Goal: Information Seeking & Learning: Learn about a topic

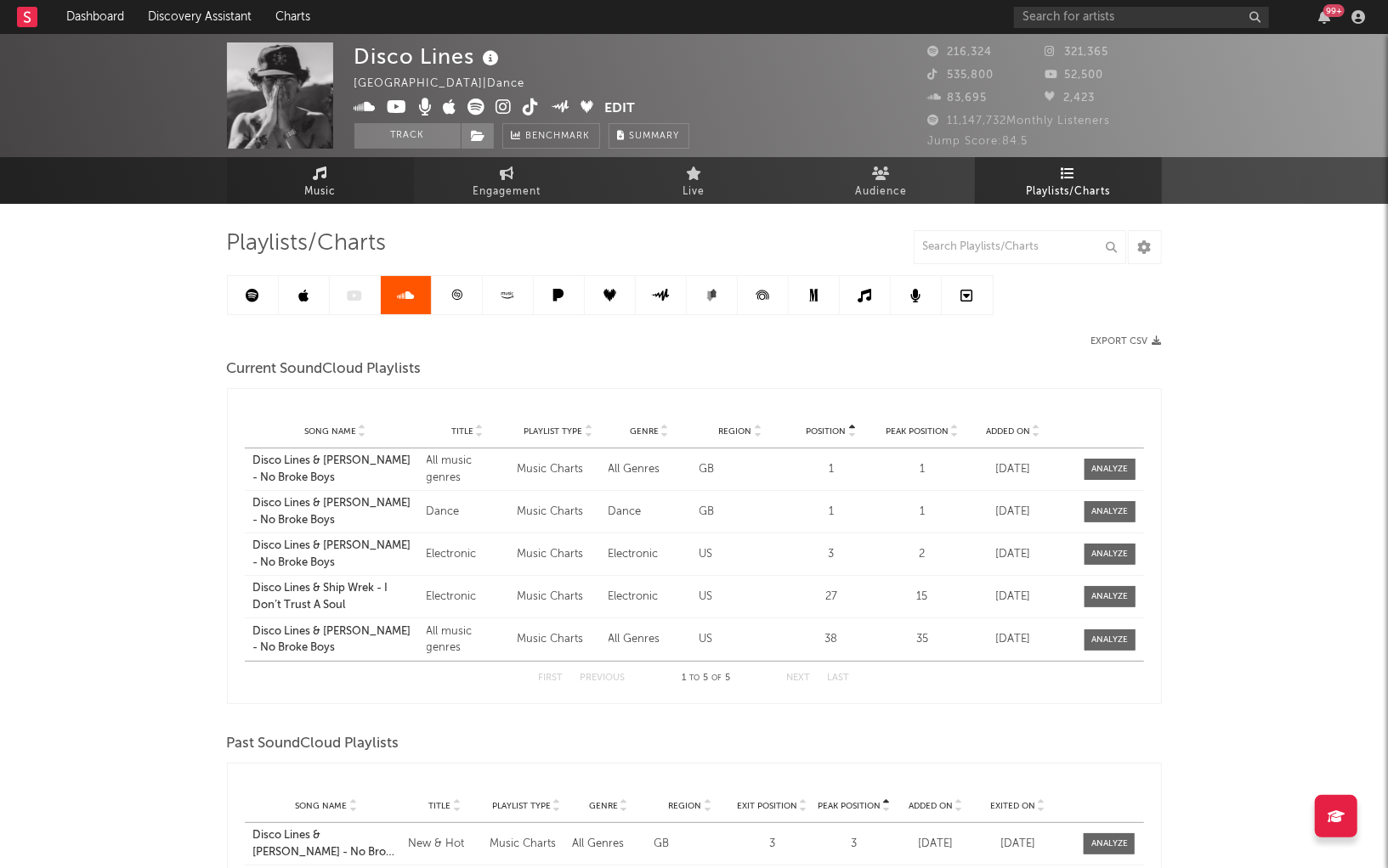
click at [326, 177] on icon at bounding box center [320, 173] width 14 height 14
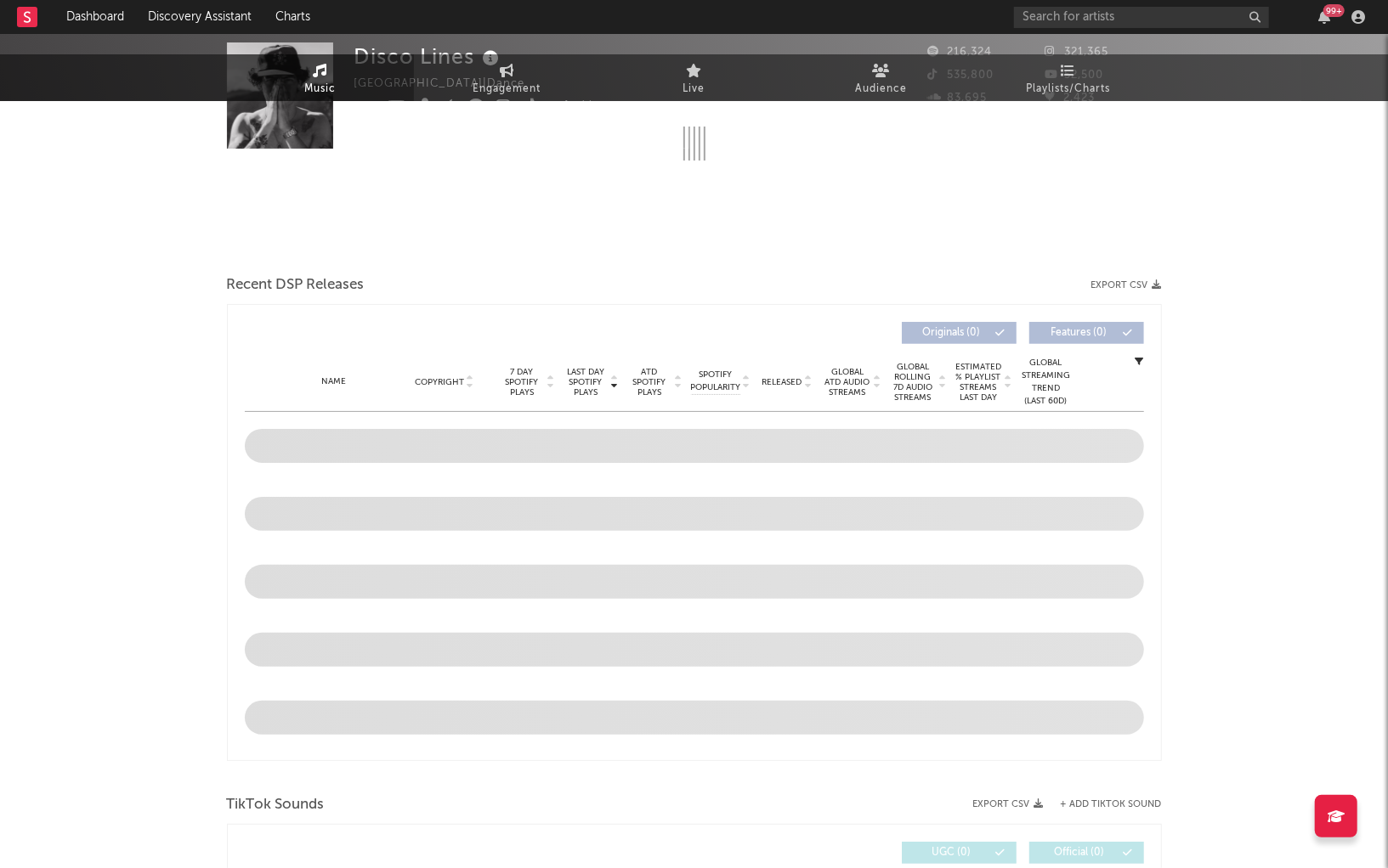
select select "6m"
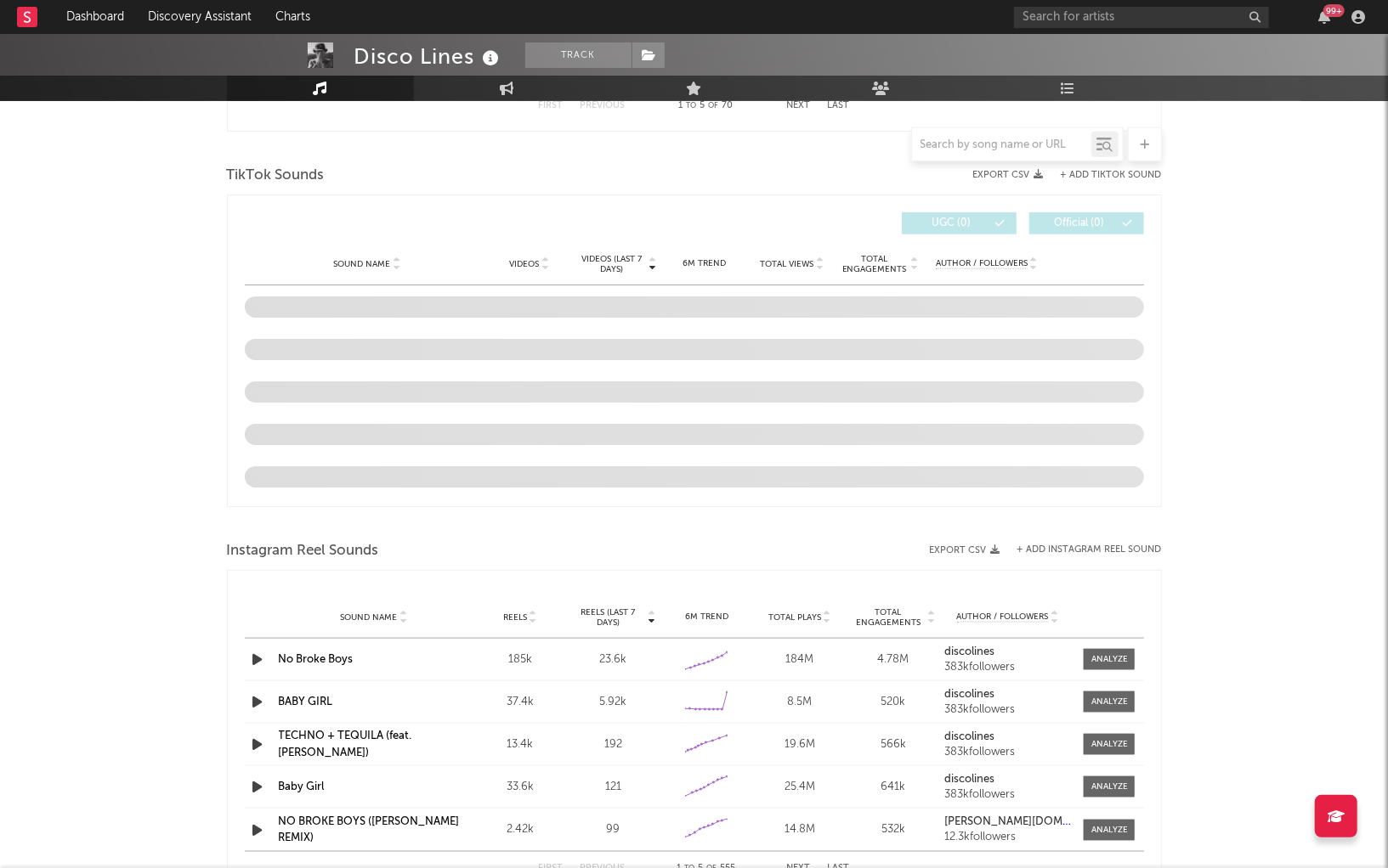
scroll to position [1085, 0]
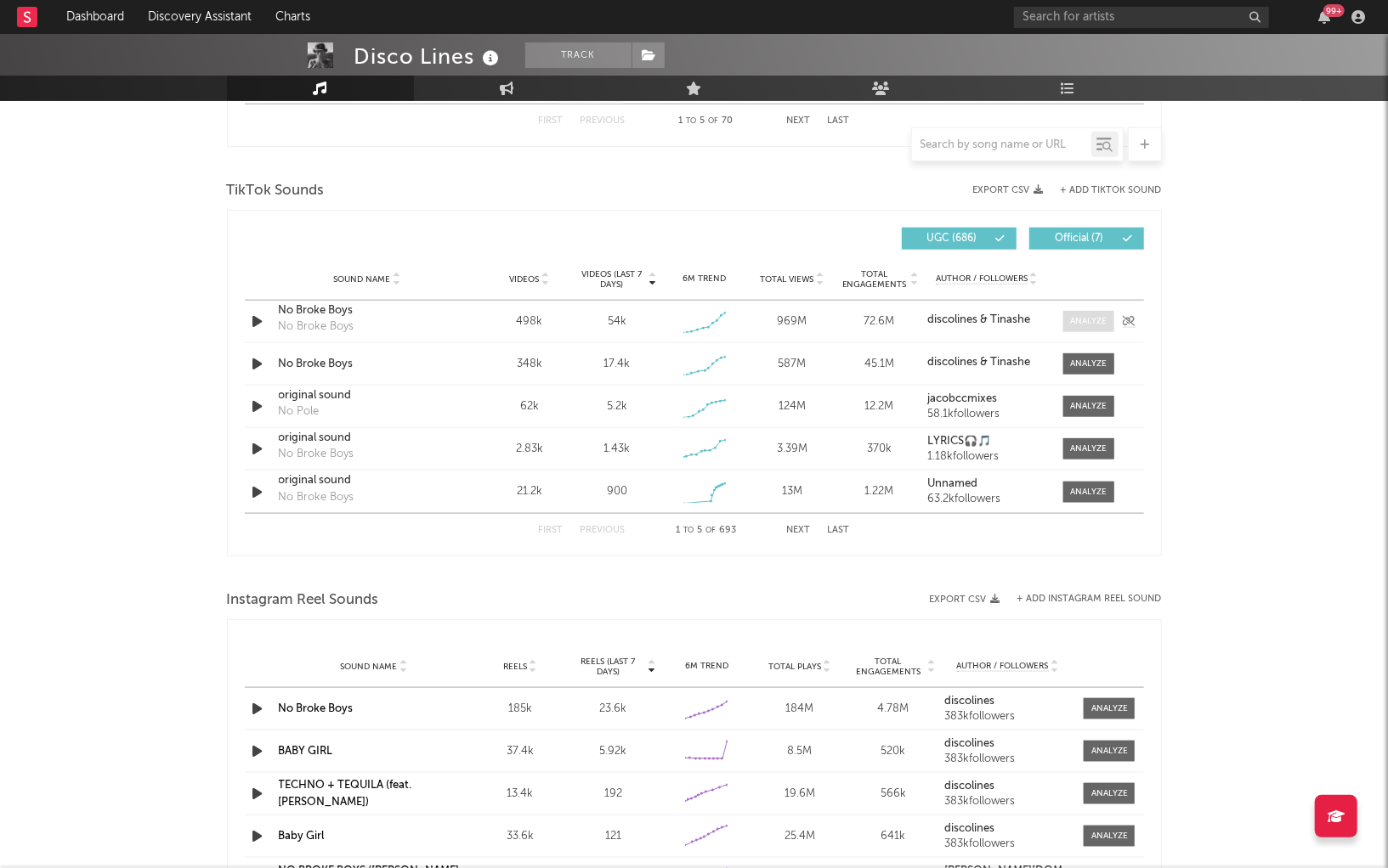
click at [1092, 328] on span at bounding box center [1089, 321] width 51 height 22
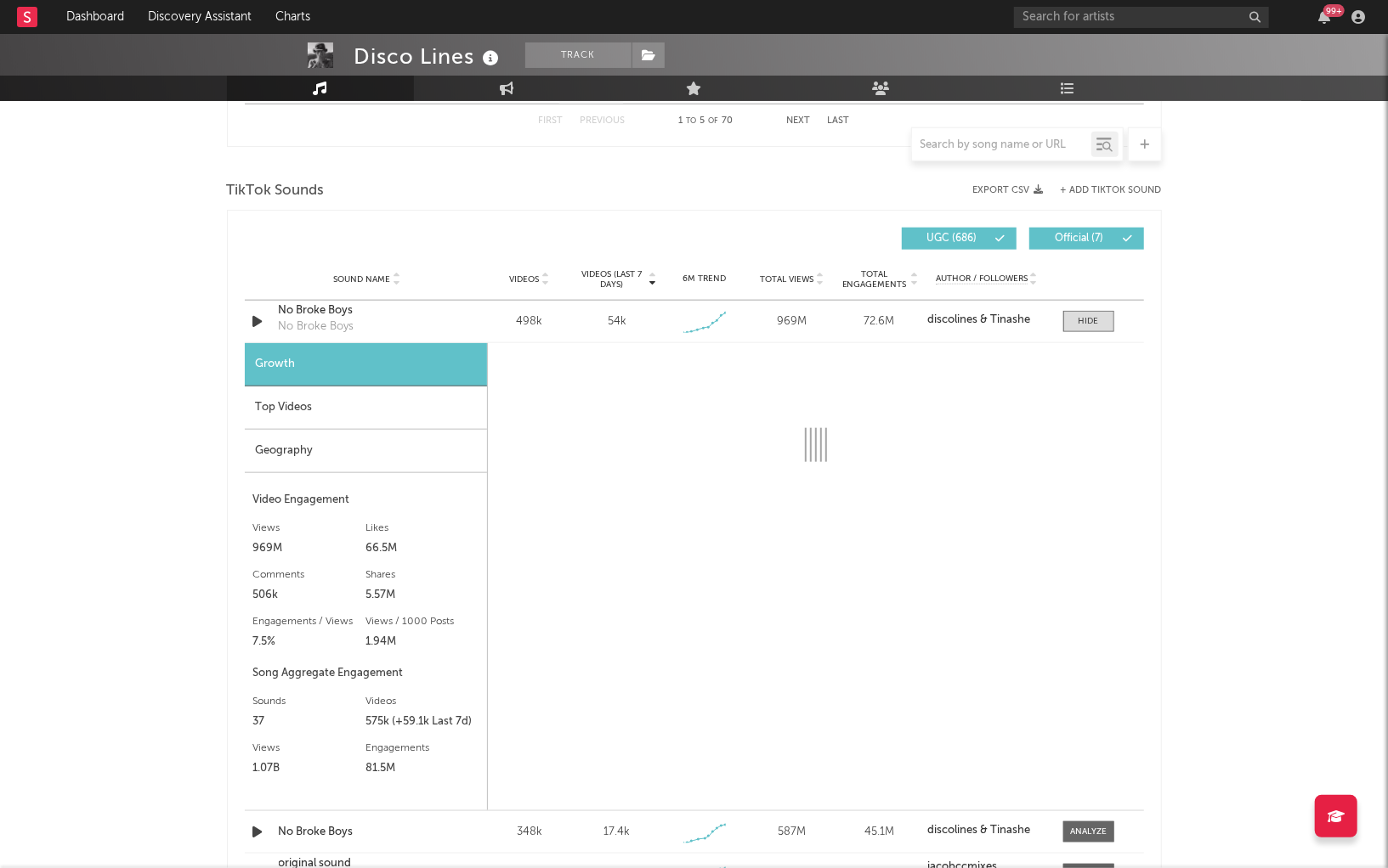
select select "1w"
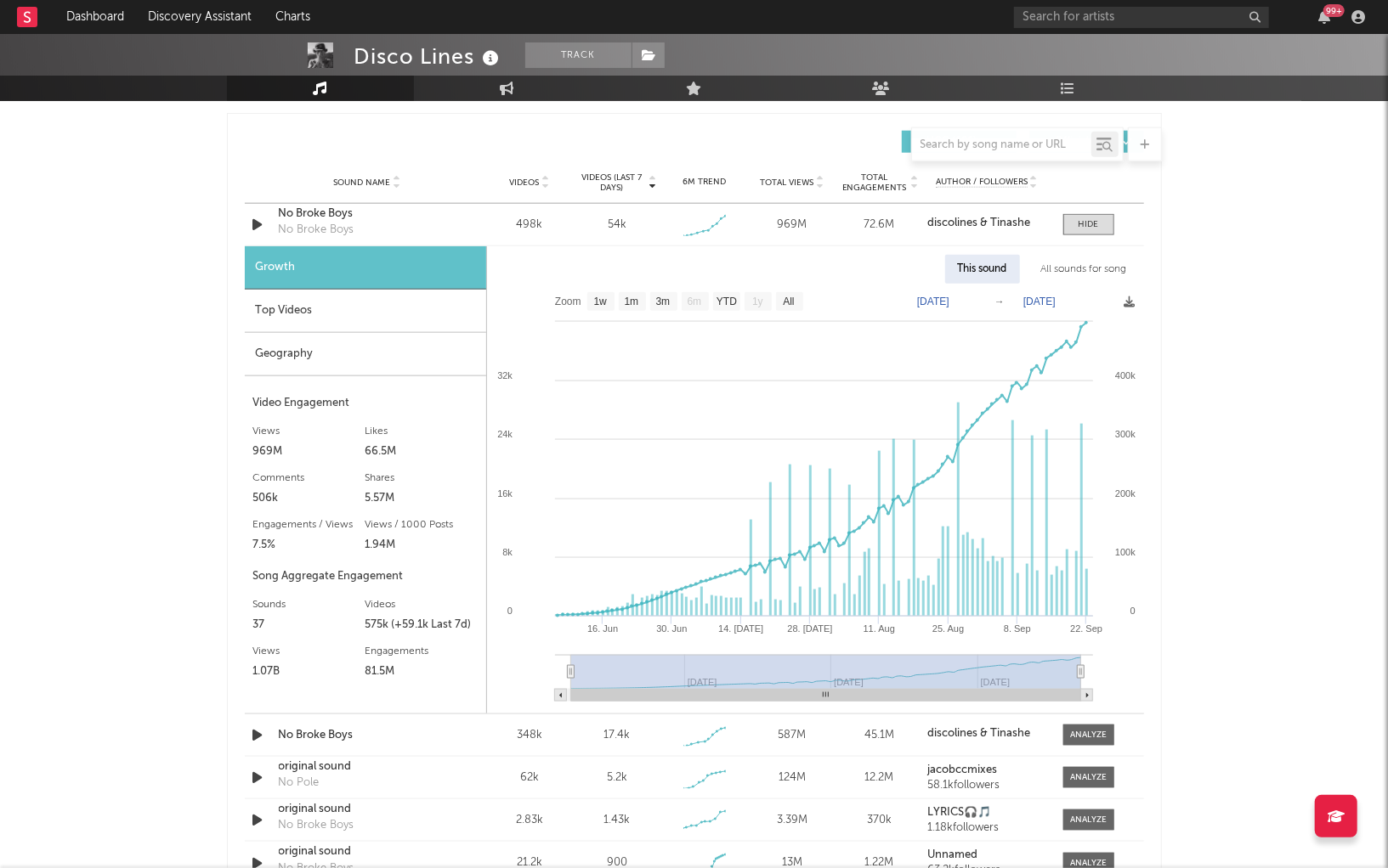
scroll to position [1214, 0]
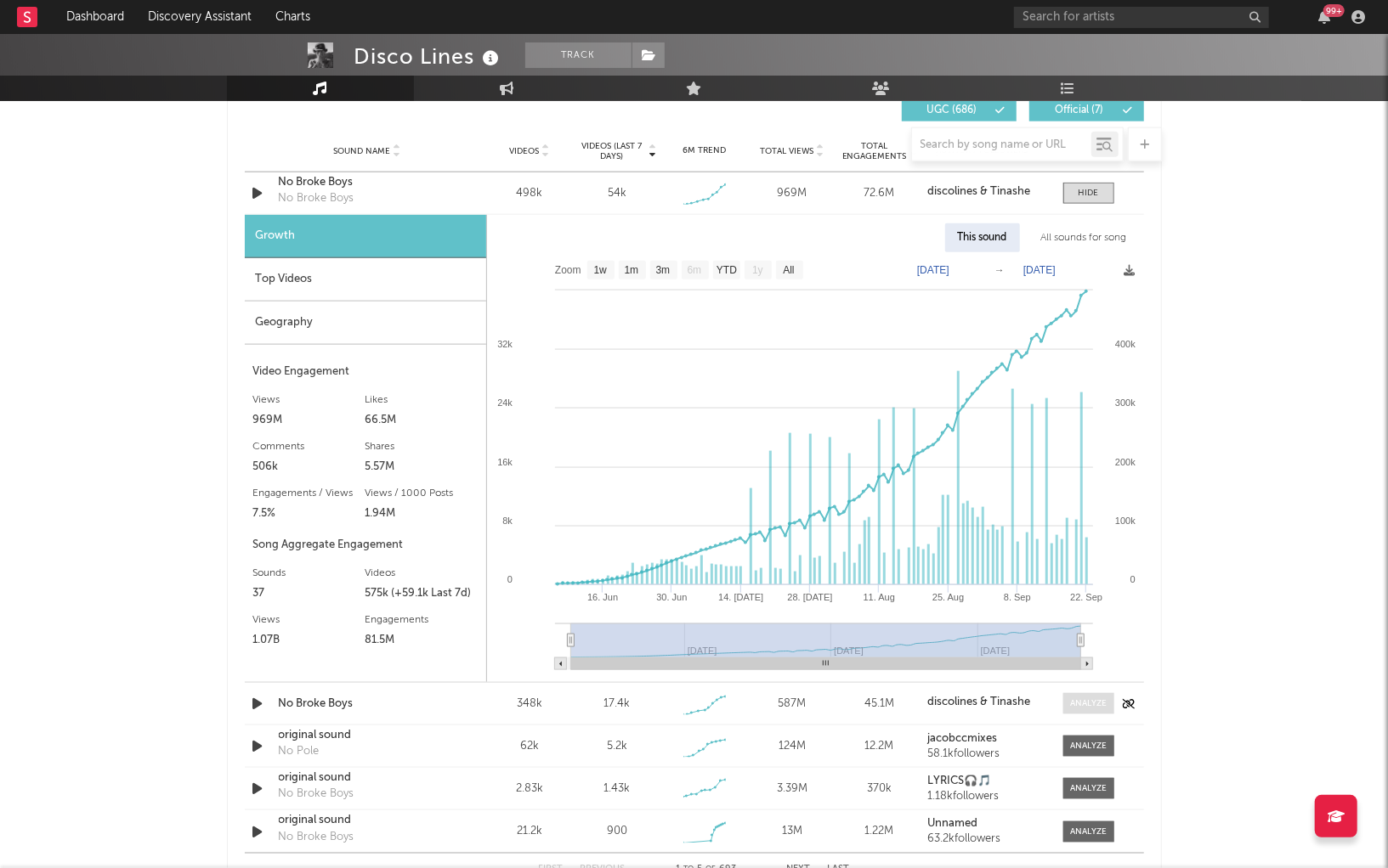
click at [1101, 701] on div at bounding box center [1088, 704] width 37 height 13
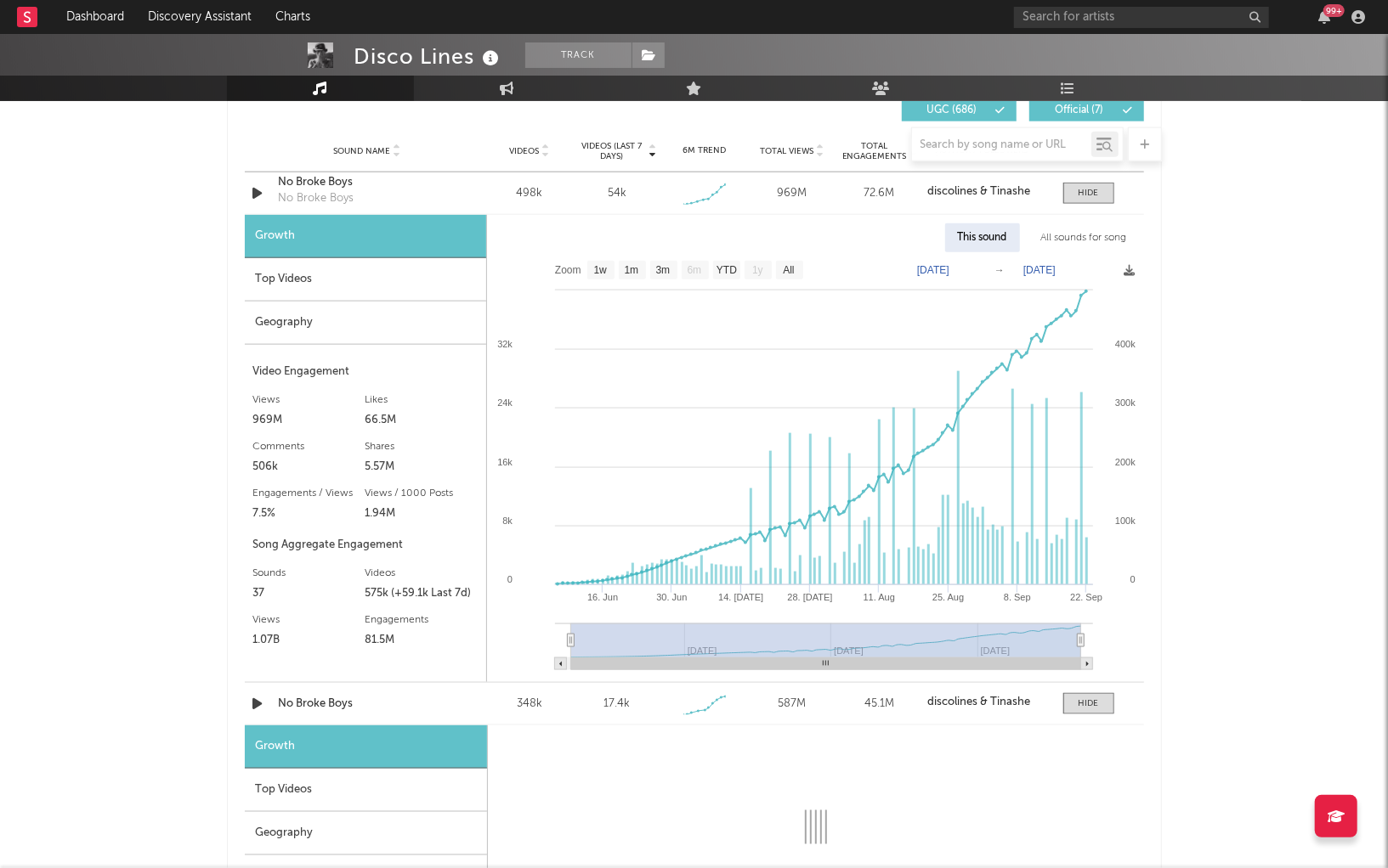
select select "1w"
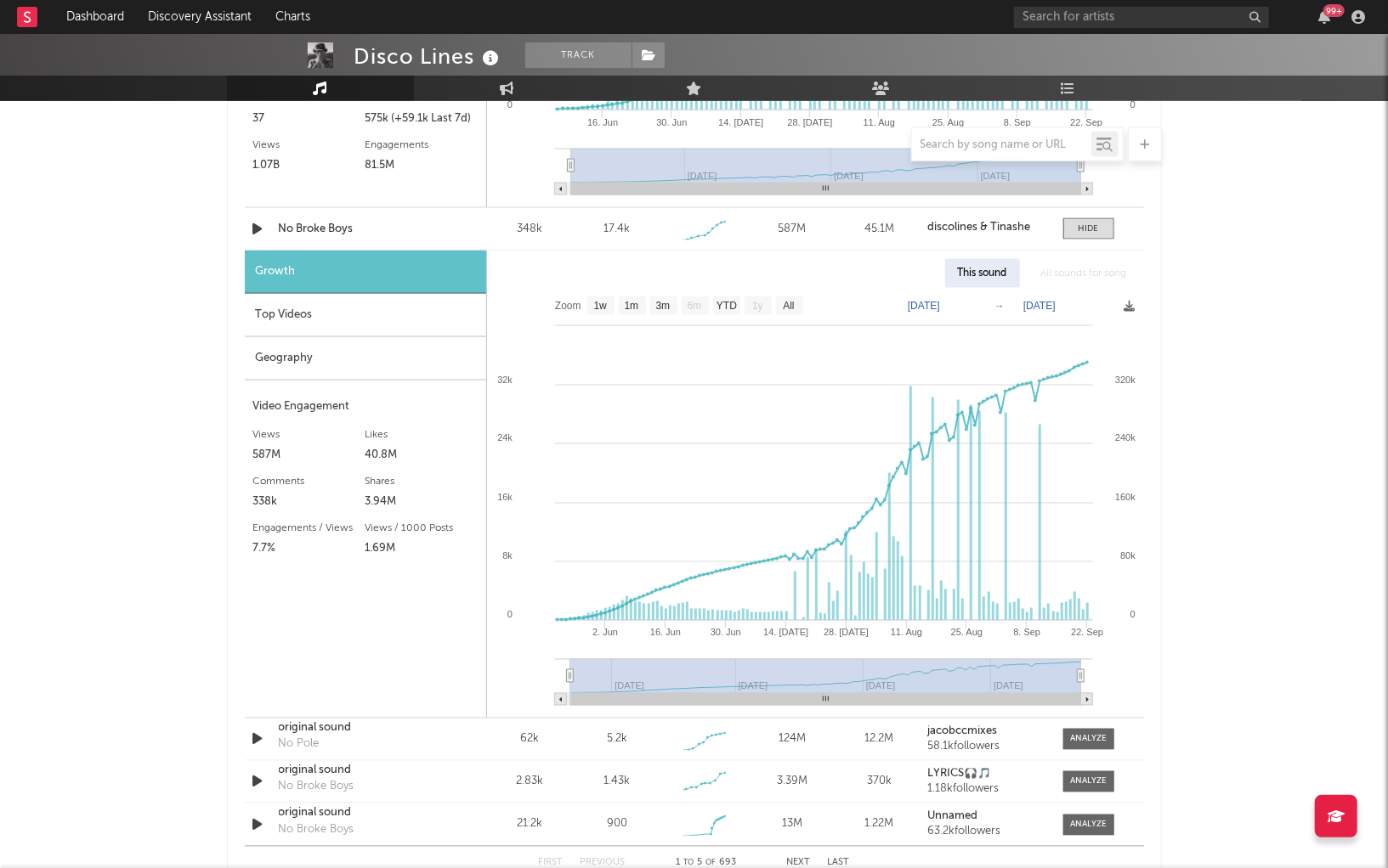
scroll to position [1682, 0]
